Goal: Find specific page/section

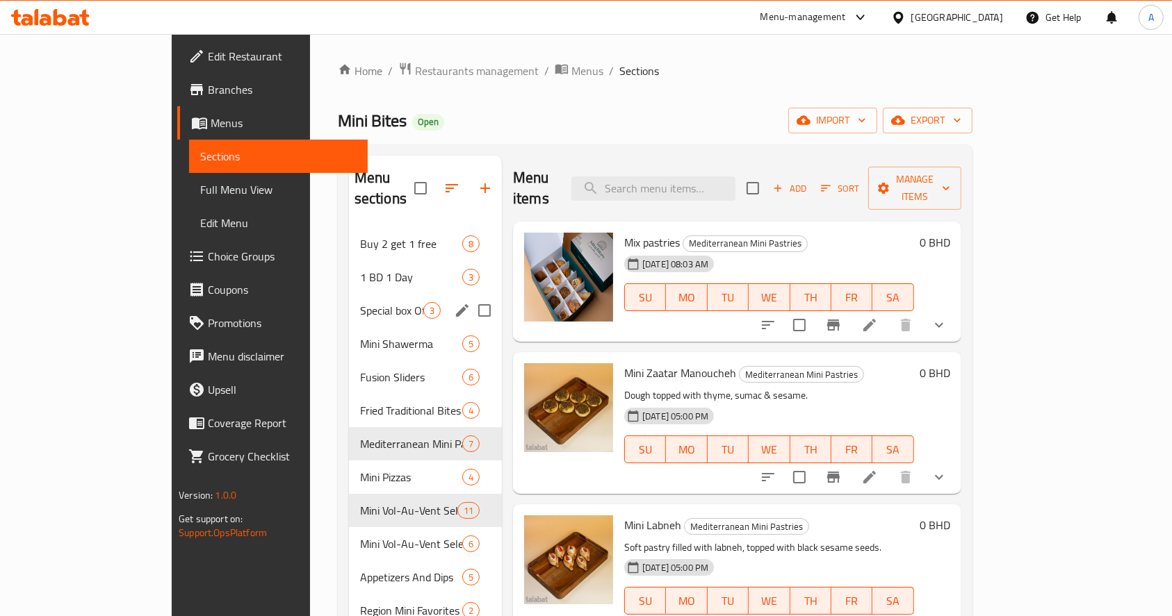
click at [360, 302] on span "Special box Offer" at bounding box center [391, 310] width 63 height 17
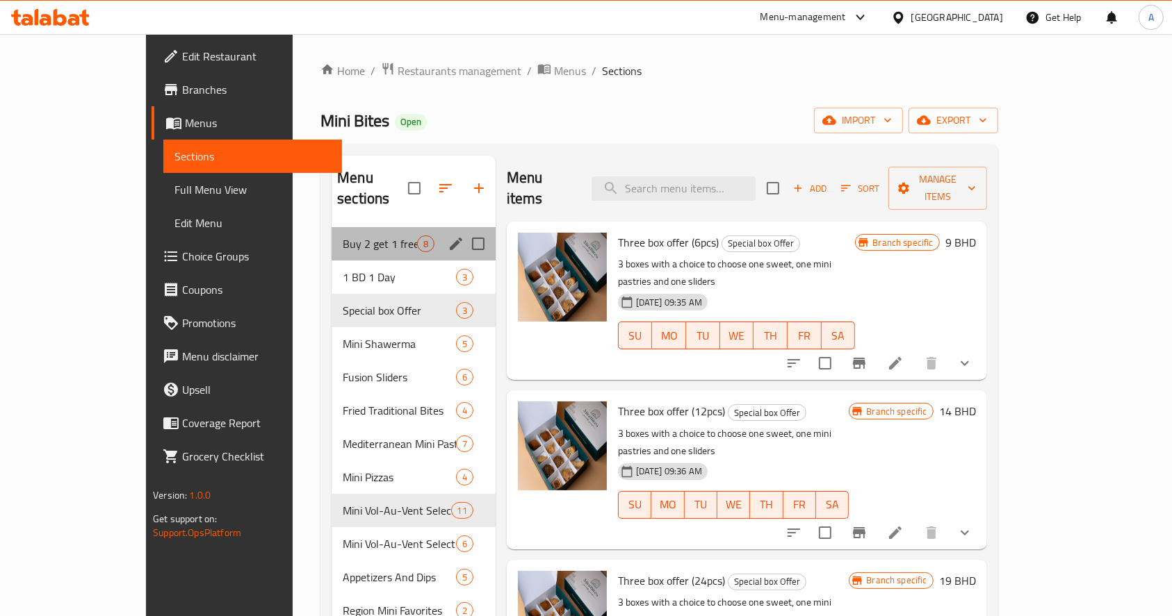
click at [332, 227] on div "Buy 2 get 1 free 8" at bounding box center [414, 243] width 164 height 33
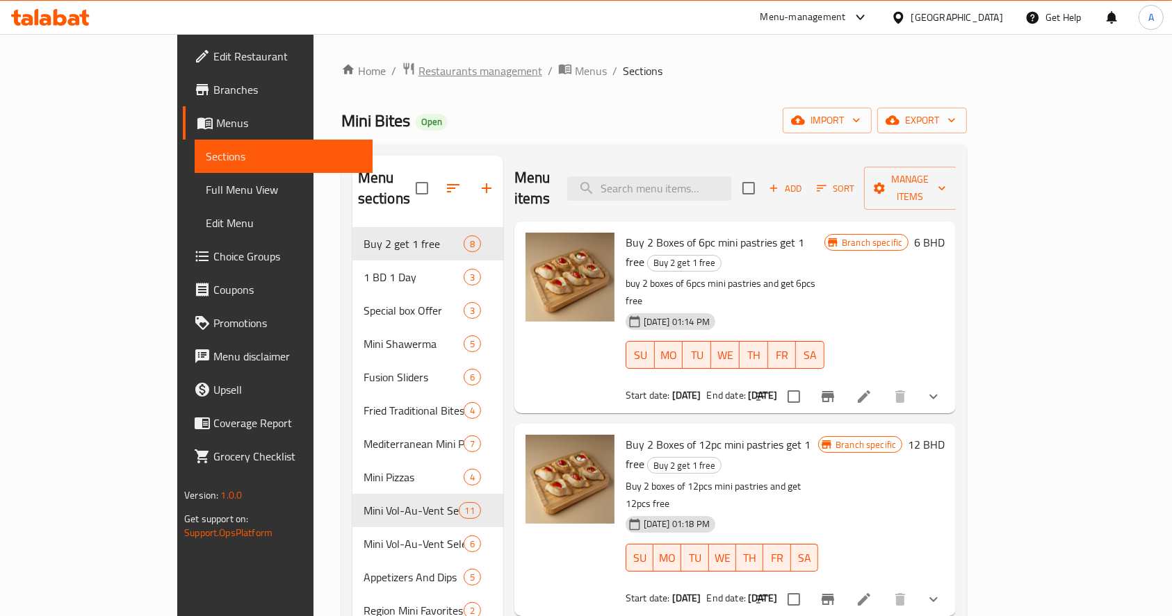
click at [418, 72] on span "Restaurants management" at bounding box center [480, 71] width 124 height 17
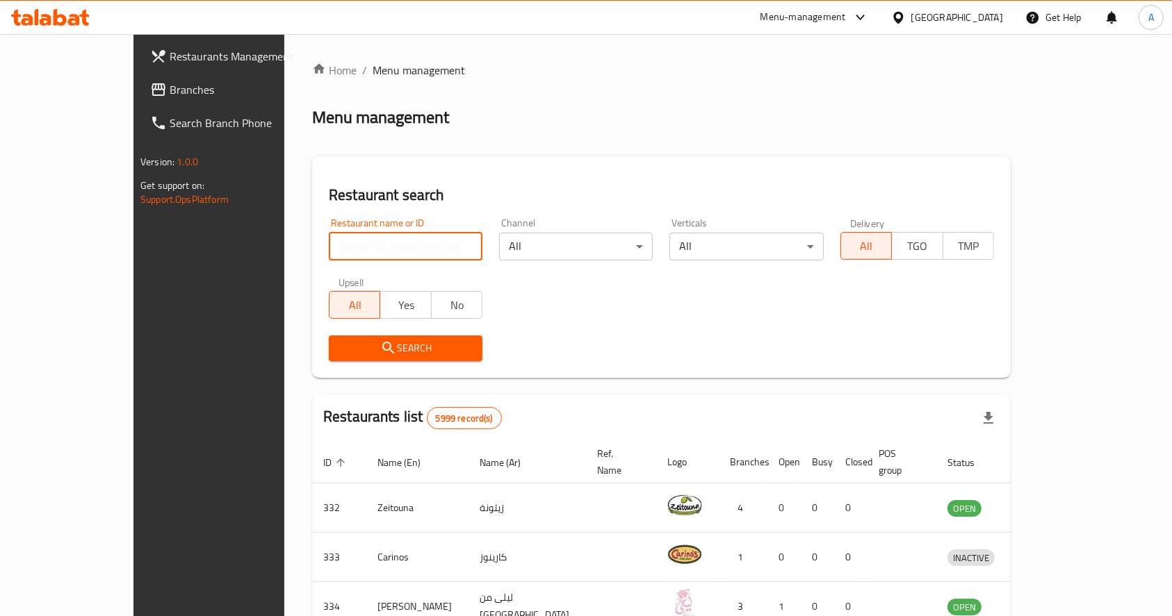
drag, startPoint x: 320, startPoint y: 238, endPoint x: 332, endPoint y: 250, distance: 17.2
click at [329, 238] on input "search" at bounding box center [406, 247] width 154 height 28
type input "mini bites"
click at [409, 388] on div "Home / Menu management Menu management Restaurant search Restaurant name or ID …" at bounding box center [661, 529] width 699 height 935
click at [401, 353] on span "Search" at bounding box center [405, 348] width 131 height 17
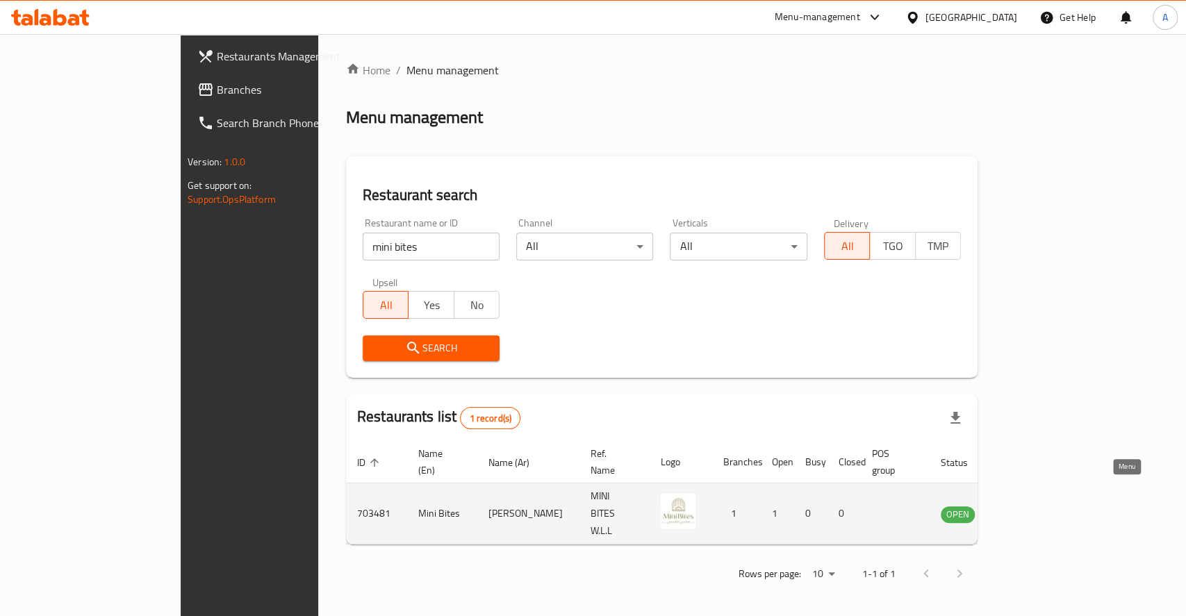
click at [1030, 509] on icon "enhanced table" at bounding box center [1022, 515] width 15 height 12
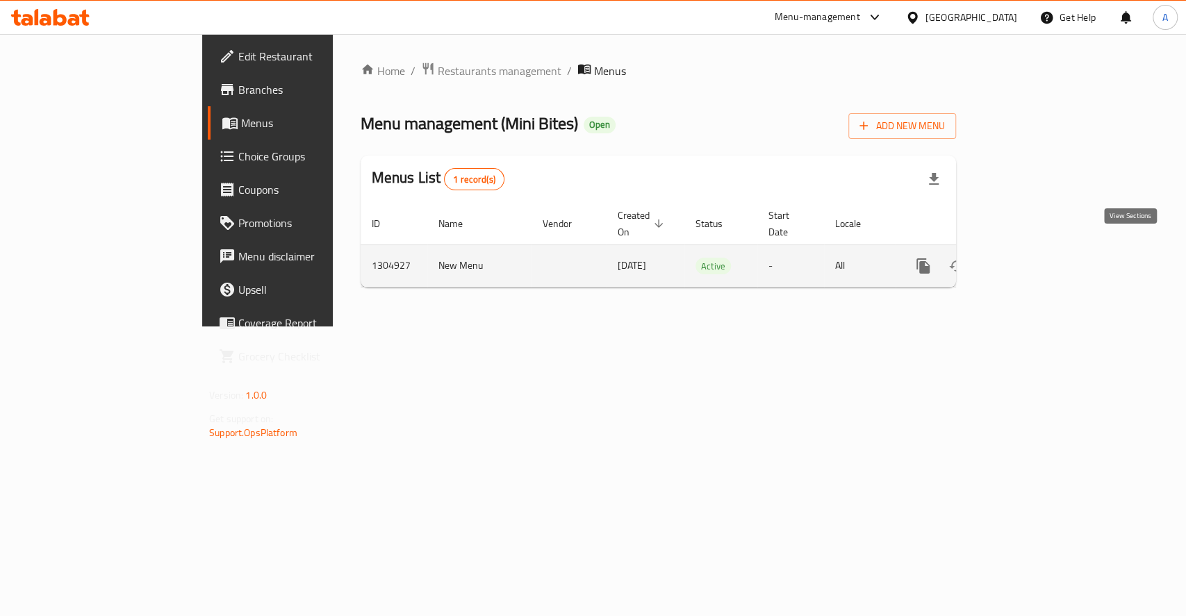
click at [1032, 258] on icon "enhanced table" at bounding box center [1023, 266] width 17 height 17
